Goal: Information Seeking & Learning: Find contact information

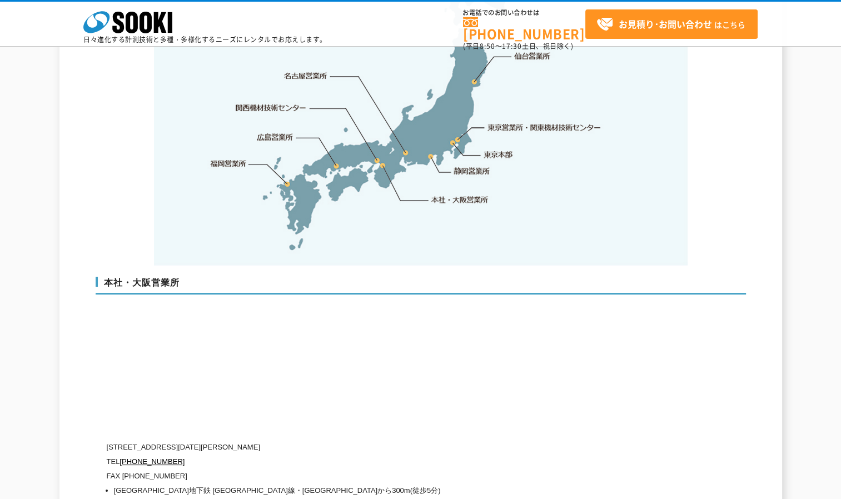
scroll to position [2501, 0]
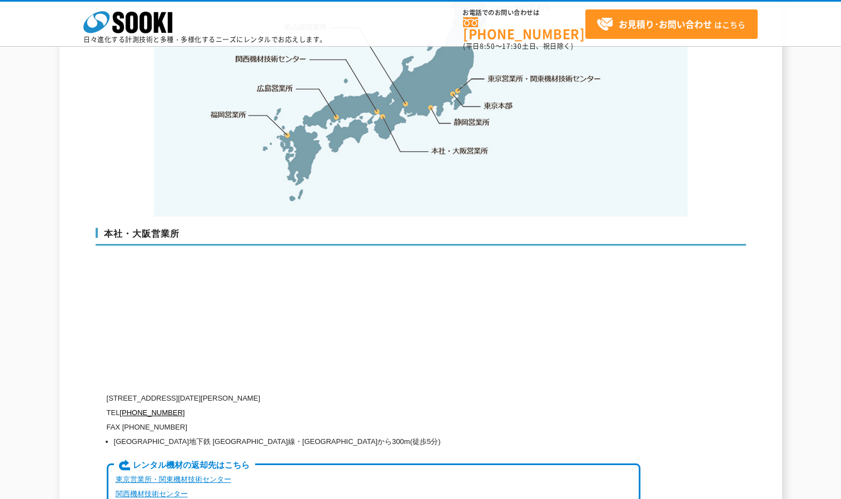
drag, startPoint x: 108, startPoint y: 361, endPoint x: 328, endPoint y: 360, distance: 220.1
click at [328, 391] on p "[STREET_ADDRESS][DATE][PERSON_NAME]" at bounding box center [373, 398] width 533 height 14
drag, startPoint x: 328, startPoint y: 360, endPoint x: 318, endPoint y: 363, distance: 11.1
copy p "[STREET_ADDRESS][DATE][PERSON_NAME]"
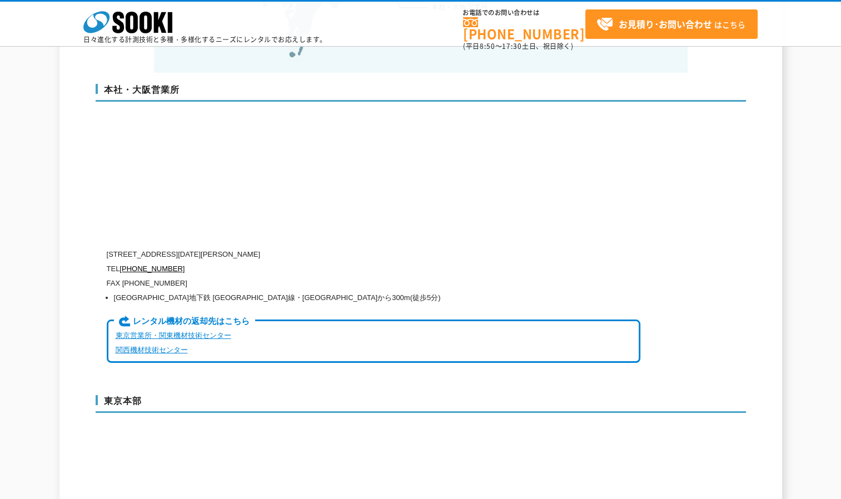
scroll to position [2778, 0]
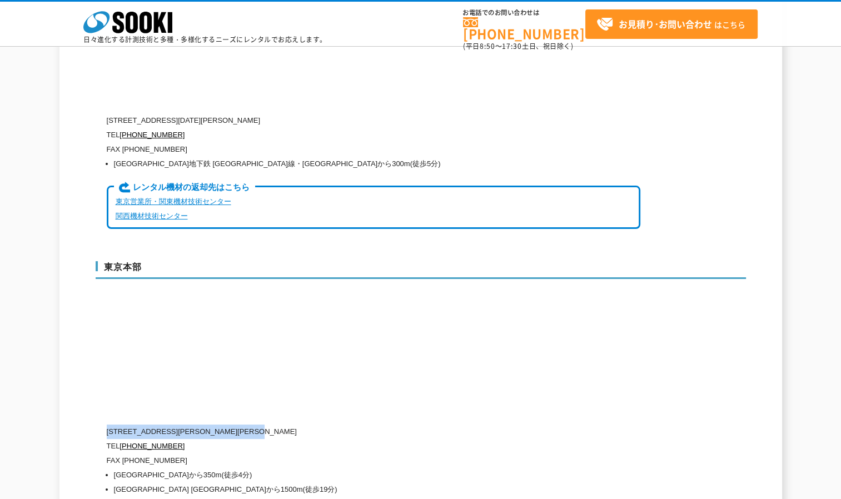
drag, startPoint x: 109, startPoint y: 396, endPoint x: 303, endPoint y: 397, distance: 193.9
click at [303, 425] on p "[STREET_ADDRESS][PERSON_NAME][PERSON_NAME]" at bounding box center [373, 432] width 533 height 14
drag, startPoint x: 303, startPoint y: 397, endPoint x: 293, endPoint y: 397, distance: 10.0
copy p "[STREET_ADDRESS][PERSON_NAME][PERSON_NAME]"
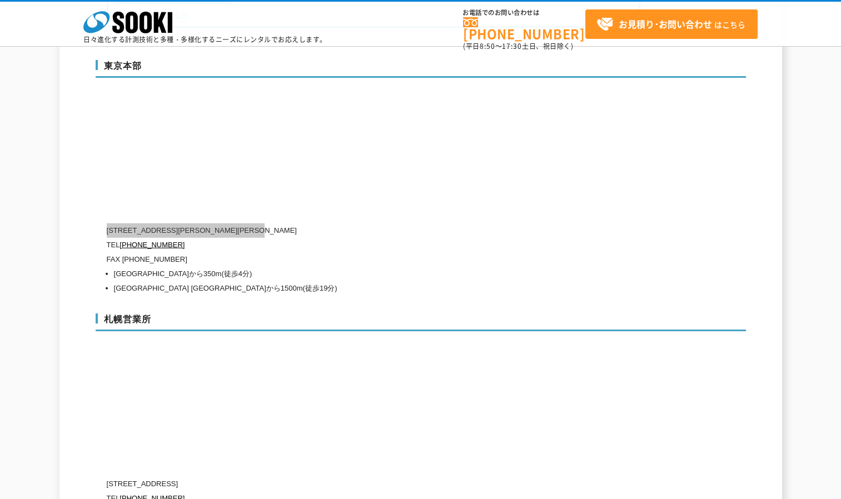
scroll to position [3056, 0]
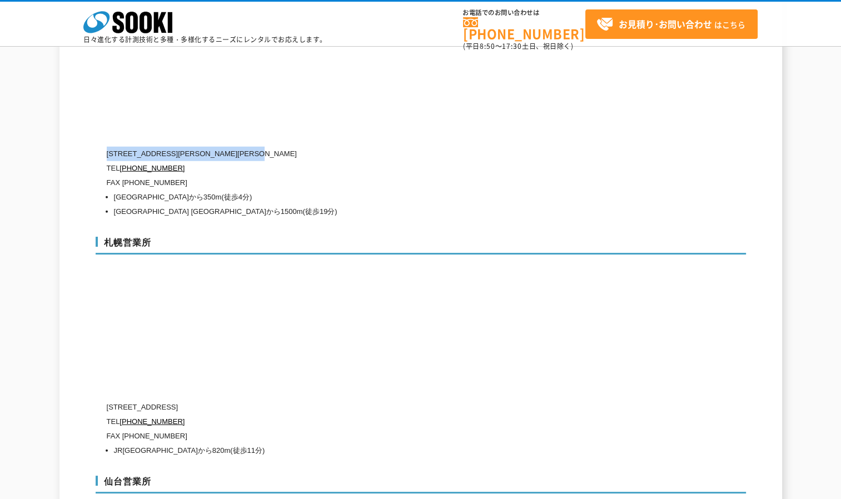
drag, startPoint x: 107, startPoint y: 366, endPoint x: 280, endPoint y: 363, distance: 173.4
click at [280, 400] on p "[STREET_ADDRESS]" at bounding box center [373, 407] width 533 height 14
drag, startPoint x: 280, startPoint y: 363, endPoint x: 269, endPoint y: 367, distance: 11.8
copy p "[STREET_ADDRESS]"
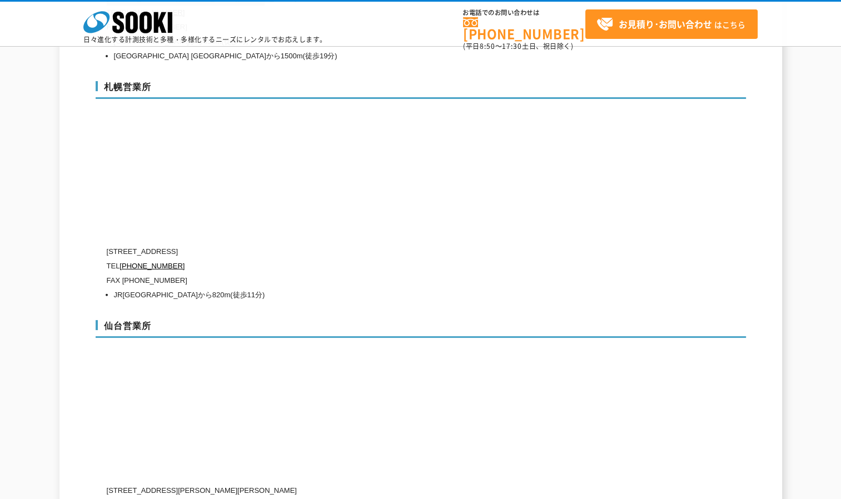
scroll to position [3278, 0]
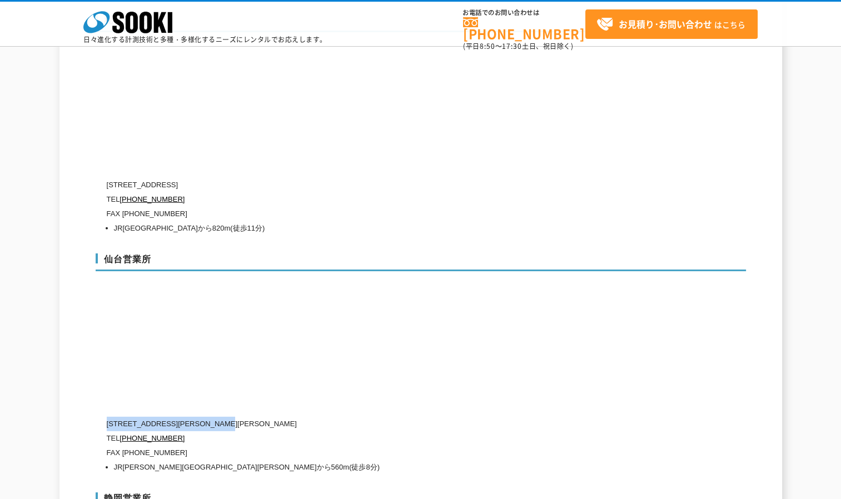
drag, startPoint x: 107, startPoint y: 382, endPoint x: 261, endPoint y: 382, distance: 153.4
click at [261, 417] on p "[STREET_ADDRESS][PERSON_NAME][PERSON_NAME]" at bounding box center [373, 424] width 533 height 14
drag, startPoint x: 261, startPoint y: 382, endPoint x: 240, endPoint y: 389, distance: 21.6
copy p "[STREET_ADDRESS][PERSON_NAME][PERSON_NAME]"
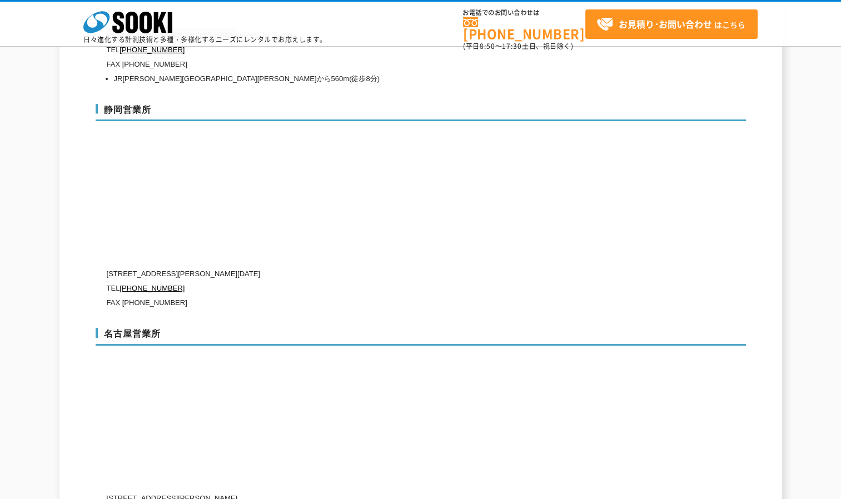
scroll to position [3667, 0]
drag, startPoint x: 109, startPoint y: 234, endPoint x: 262, endPoint y: 234, distance: 152.8
click at [262, 266] on p "[STREET_ADDRESS][PERSON_NAME][DATE]" at bounding box center [373, 273] width 533 height 14
copy p "[STREET_ADDRESS][PERSON_NAME][DATE]"
click at [104, 460] on div "名古屋営業所 [STREET_ADDRESS][PERSON_NAME] TEL [PHONE_NUMBER] FAX [PHONE_NUMBER] 名鉄名古…" at bounding box center [421, 435] width 650 height 239
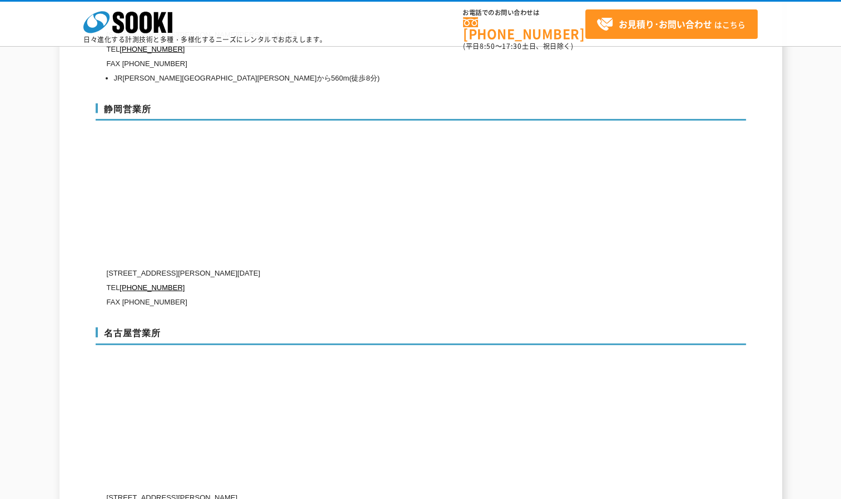
drag, startPoint x: 109, startPoint y: 457, endPoint x: 327, endPoint y: 461, distance: 217.9
click at [327, 491] on p "[STREET_ADDRESS][PERSON_NAME]" at bounding box center [373, 498] width 533 height 14
copy p "[STREET_ADDRESS][PERSON_NAME]"
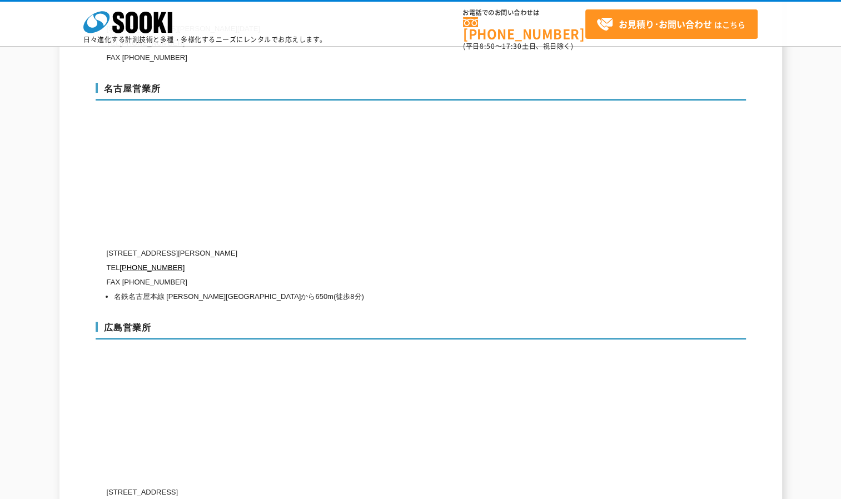
scroll to position [4001, 0]
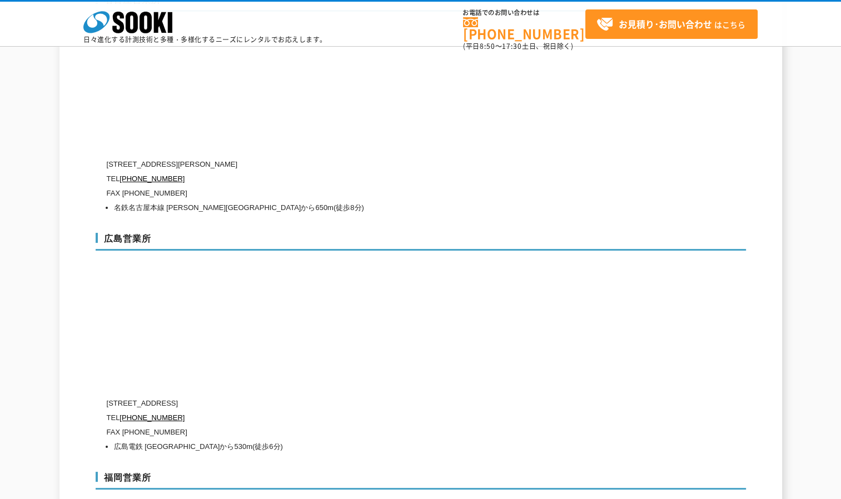
drag, startPoint x: 107, startPoint y: 363, endPoint x: 311, endPoint y: 363, distance: 204.5
click at [311, 396] on p "[STREET_ADDRESS]" at bounding box center [373, 403] width 533 height 14
drag, startPoint x: 311, startPoint y: 363, endPoint x: 303, endPoint y: 361, distance: 8.1
copy p "[STREET_ADDRESS]"
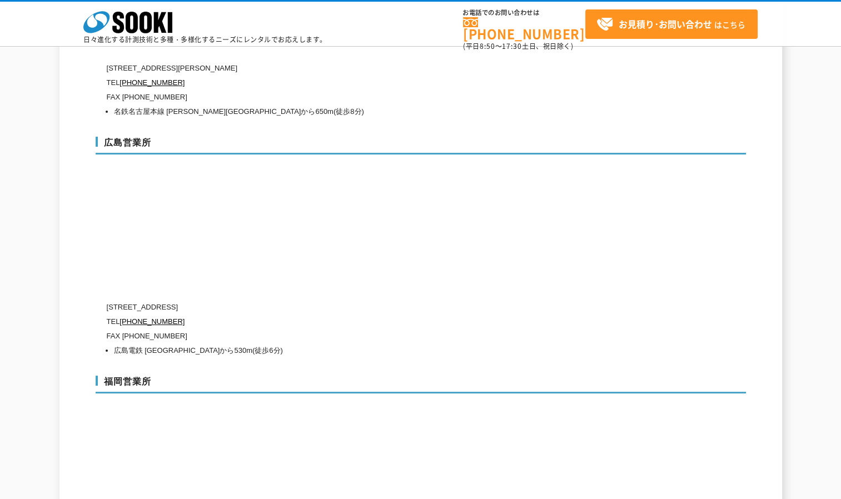
scroll to position [4168, 0]
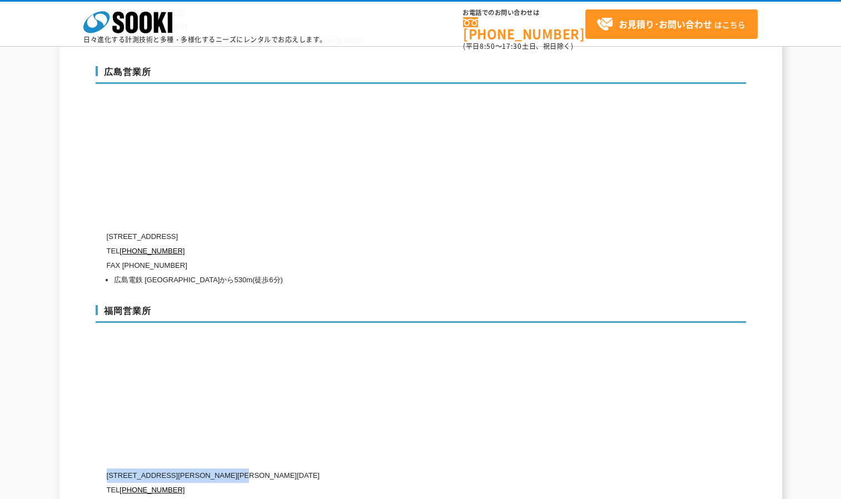
drag, startPoint x: 108, startPoint y: 437, endPoint x: 273, endPoint y: 440, distance: 164.5
click at [273, 468] on p "[STREET_ADDRESS][PERSON_NAME][PERSON_NAME][DATE]" at bounding box center [373, 475] width 533 height 14
drag, startPoint x: 273, startPoint y: 440, endPoint x: 267, endPoint y: 437, distance: 6.7
copy p "[STREET_ADDRESS][PERSON_NAME][PERSON_NAME][DATE]"
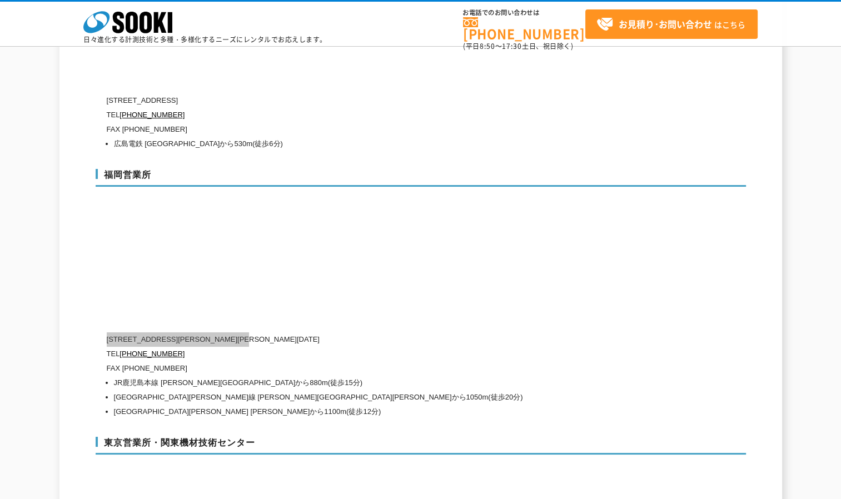
scroll to position [4445, 0]
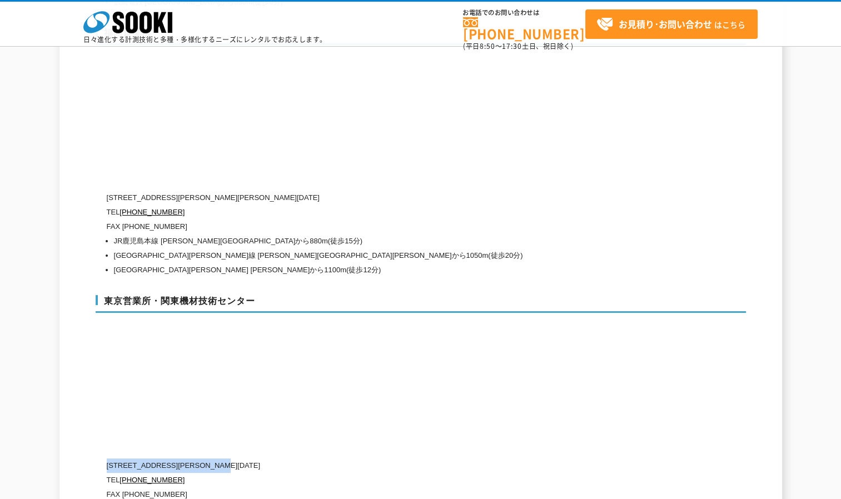
drag, startPoint x: 108, startPoint y: 426, endPoint x: 256, endPoint y: 426, distance: 147.8
click at [256, 458] on p "[STREET_ADDRESS][PERSON_NAME][DATE]" at bounding box center [373, 465] width 533 height 14
drag, startPoint x: 256, startPoint y: 426, endPoint x: 228, endPoint y: 426, distance: 27.2
copy p "[STREET_ADDRESS][PERSON_NAME][DATE]"
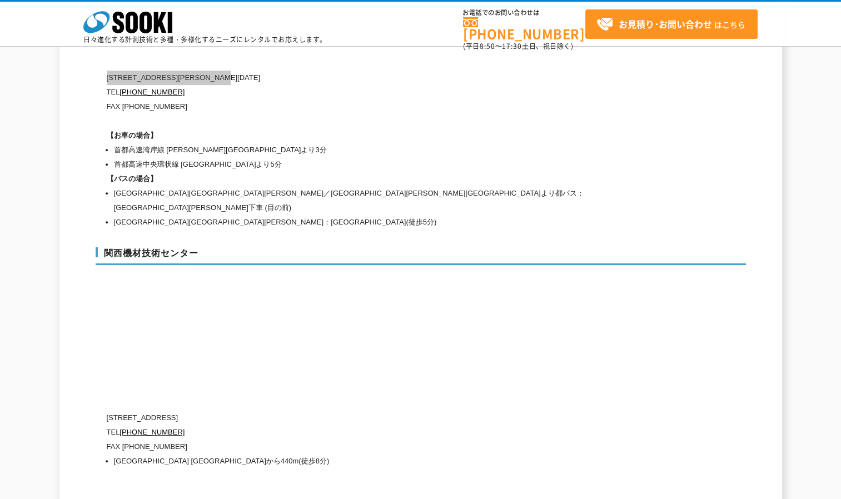
scroll to position [4834, 0]
drag, startPoint x: 109, startPoint y: 362, endPoint x: 243, endPoint y: 363, distance: 134.5
click at [243, 410] on p "[STREET_ADDRESS]" at bounding box center [373, 417] width 533 height 14
drag, startPoint x: 243, startPoint y: 363, endPoint x: 238, endPoint y: 362, distance: 5.7
copy p "[STREET_ADDRESS]"
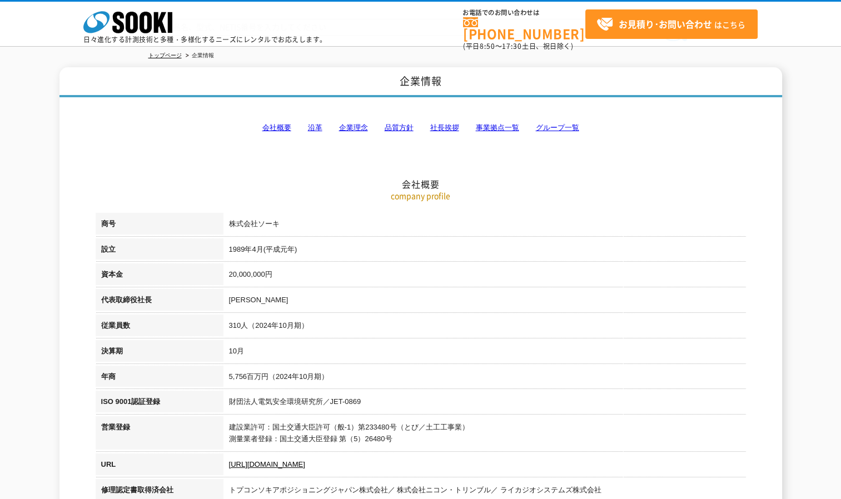
scroll to position [0, 0]
